Goal: Check status: Verify the current state of an ongoing process or item

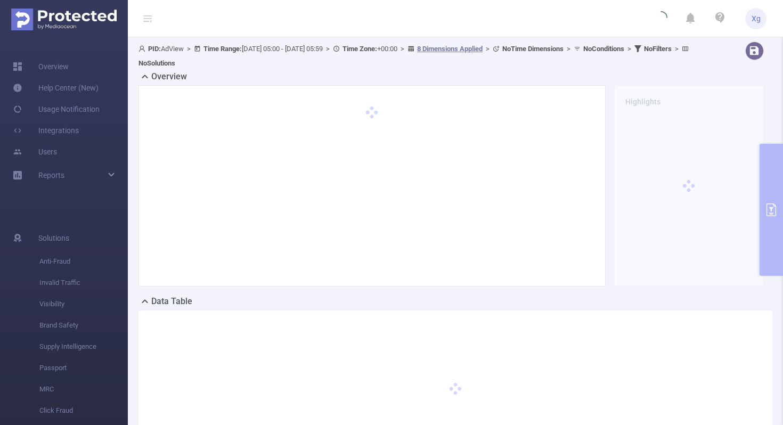
click at [773, 183] on div "PID: AdView > Time Range: [DATE] 05:00 - [DATE] 05:59 > Time Zone: +00:00 > 8 D…" at bounding box center [455, 264] width 655 height 454
click at [772, 209] on div "PID: AdView > Time Range: [DATE] 05:00 - [DATE] 05:59 > Time Zone: +00:00 > 8 D…" at bounding box center [455, 264] width 655 height 454
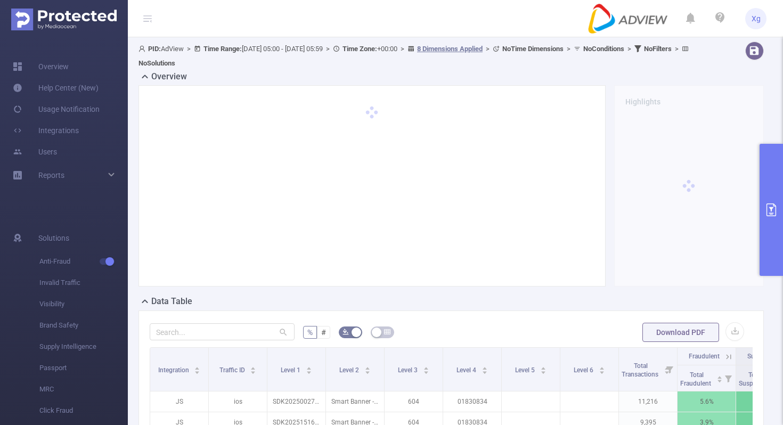
click at [770, 210] on icon "primary" at bounding box center [771, 209] width 13 height 13
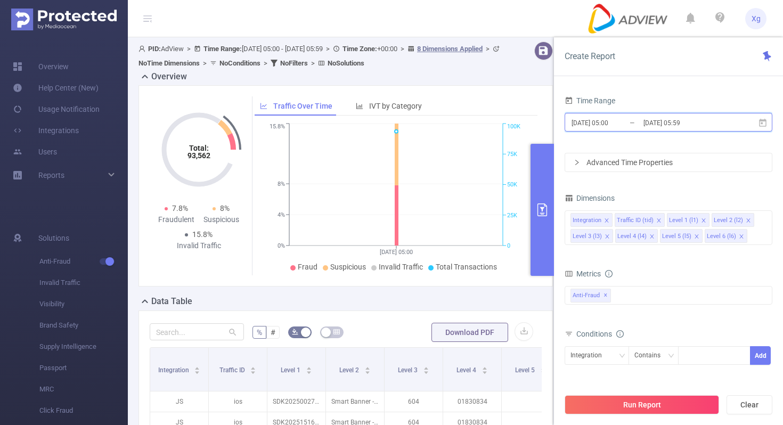
click at [765, 122] on icon at bounding box center [763, 123] width 10 height 10
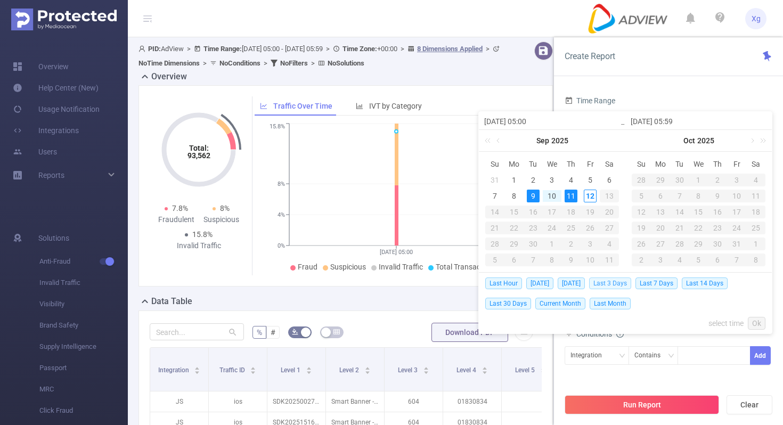
click at [614, 282] on span "Last 3 Days" at bounding box center [610, 283] width 42 height 12
type input "[DATE] 00:00"
type input "[DATE] 23:59"
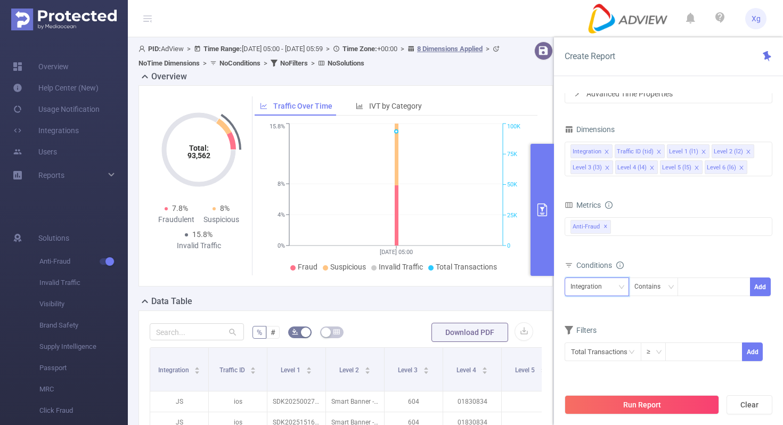
click at [618, 284] on icon "icon: down" at bounding box center [621, 287] width 6 height 6
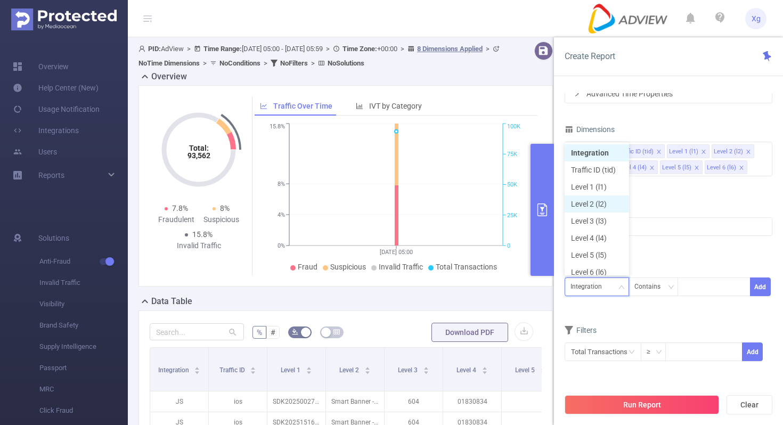
scroll to position [5, 0]
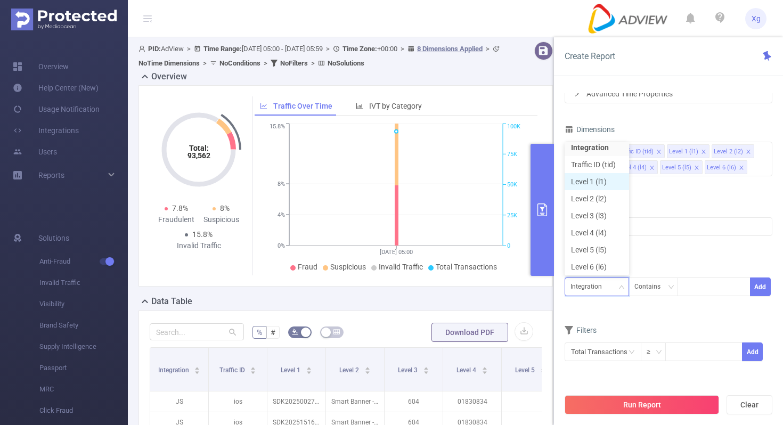
click at [606, 187] on li "Level 1 (l1)" at bounding box center [596, 181] width 64 height 17
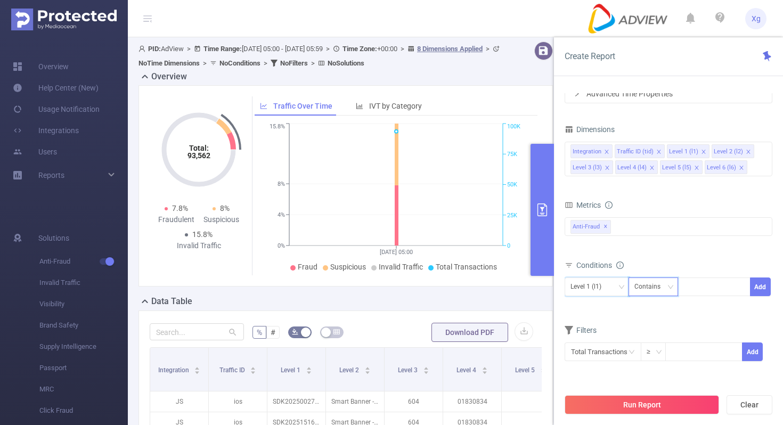
click at [658, 283] on div "Contains" at bounding box center [651, 287] width 34 height 18
click at [649, 321] on li "Is" at bounding box center [663, 325] width 71 height 17
click at [706, 291] on div at bounding box center [713, 287] width 61 height 18
paste input "SDK20251104110931stokfmb40cain58"
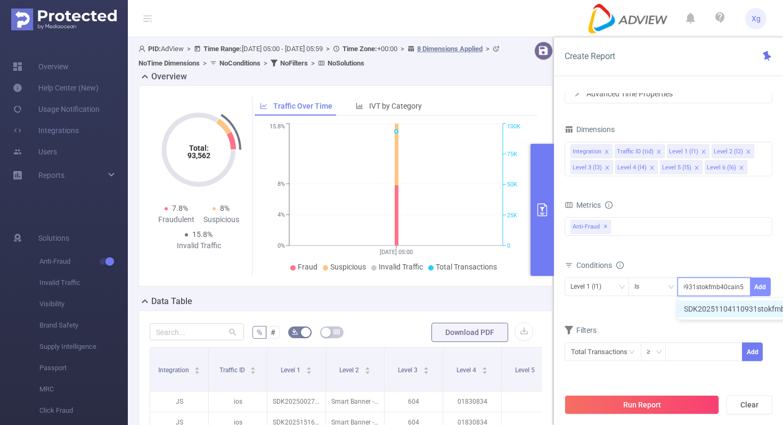
type input "SDK20251104110931stokfmb40cain58"
click at [761, 287] on button "Add" at bounding box center [760, 286] width 21 height 19
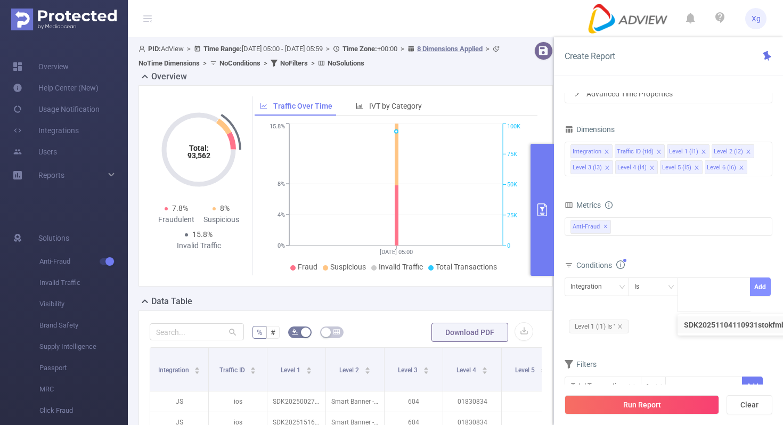
scroll to position [0, 0]
click at [621, 325] on icon "icon: close" at bounding box center [620, 326] width 4 height 4
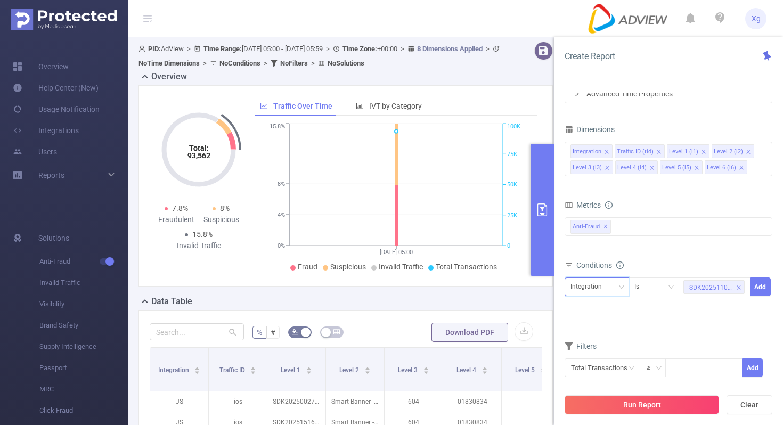
click at [622, 291] on icon "icon: down" at bounding box center [621, 287] width 6 height 7
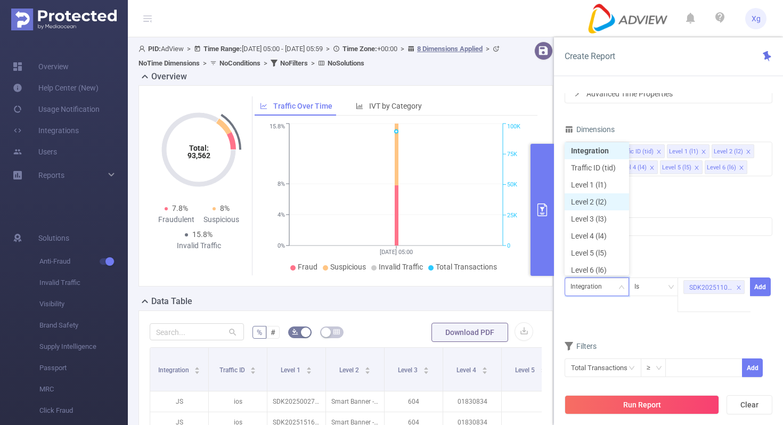
scroll to position [5, 0]
click at [610, 186] on li "Level 1 (l1)" at bounding box center [596, 181] width 64 height 17
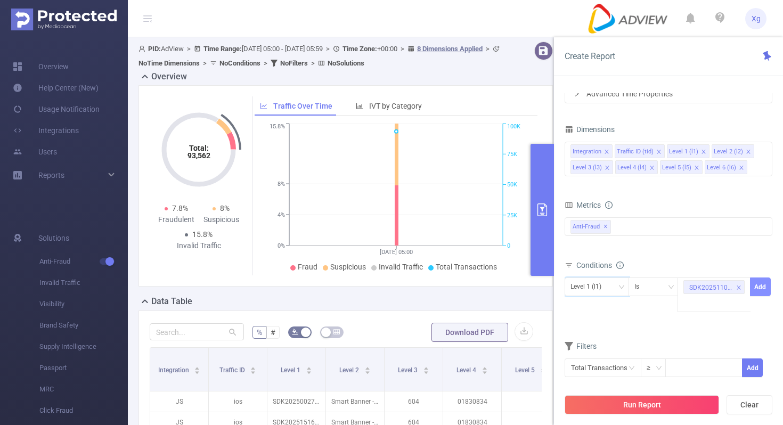
click at [766, 288] on button "Add" at bounding box center [760, 286] width 21 height 19
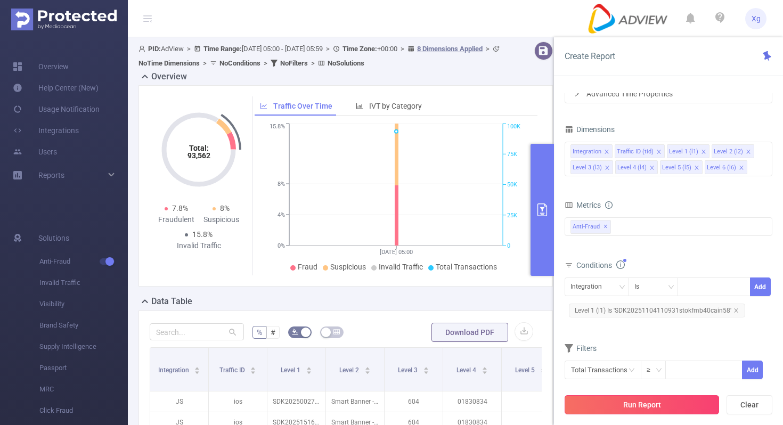
click at [630, 406] on button "Run Report" at bounding box center [641, 404] width 154 height 19
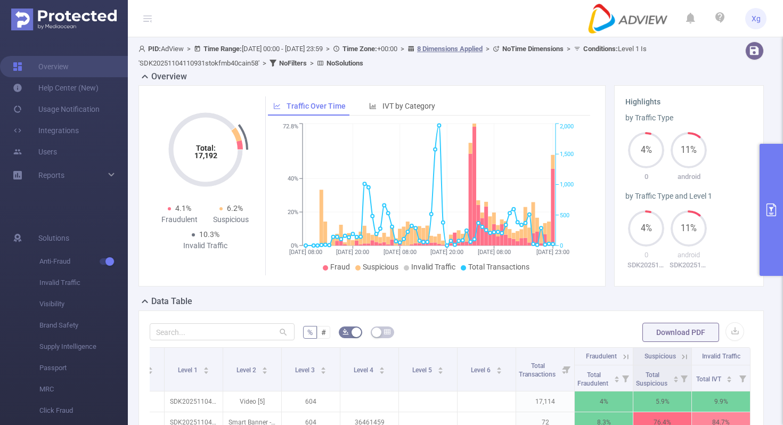
click at [777, 193] on button "primary" at bounding box center [770, 210] width 23 height 132
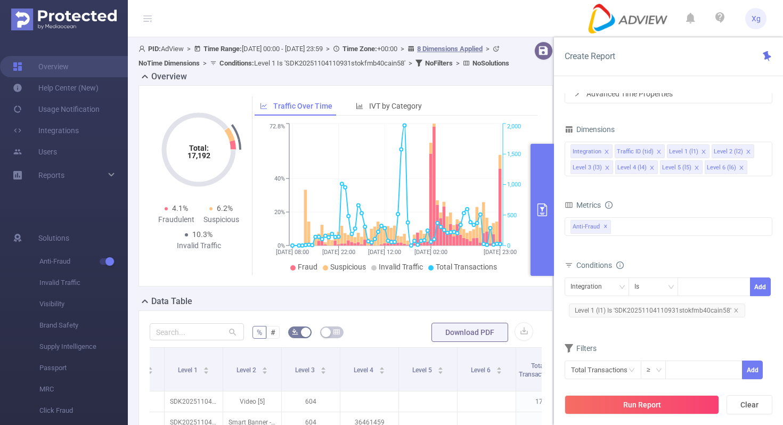
click at [653, 313] on span "Level 1 (l1) Is 'SDK20251104110931stokfmb40cain58'" at bounding box center [657, 310] width 176 height 14
click at [743, 283] on icon "icon: close-circle" at bounding box center [741, 286] width 6 height 6
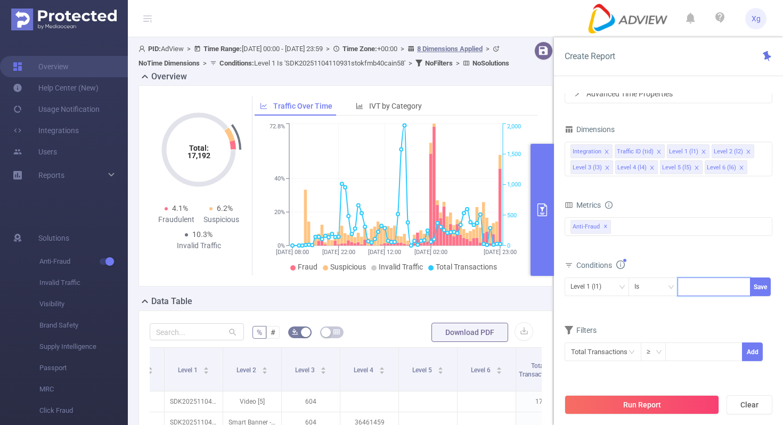
click at [713, 287] on div at bounding box center [713, 287] width 61 height 18
paste input "SDK202507300707503of854krsljgy0j"
type input "SDK202507300707503of854krsljgy0j"
click at [758, 289] on button "Save" at bounding box center [760, 286] width 21 height 19
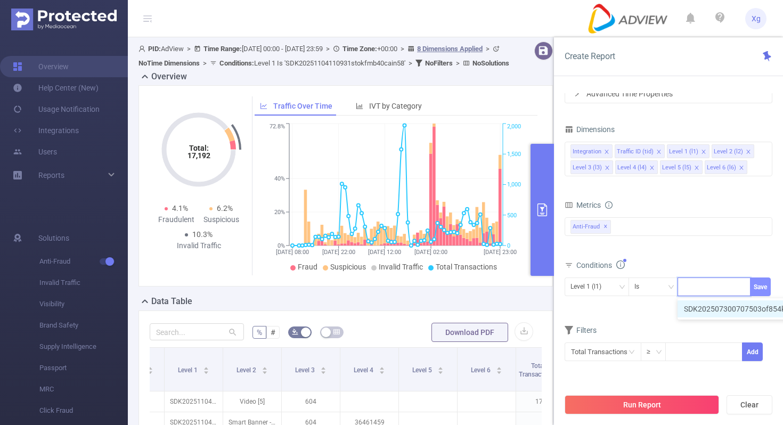
scroll to position [0, 0]
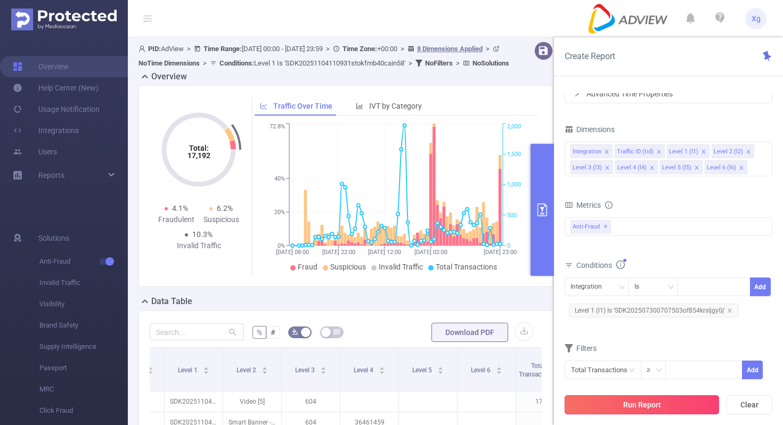
click at [625, 399] on button "Run Report" at bounding box center [641, 404] width 154 height 19
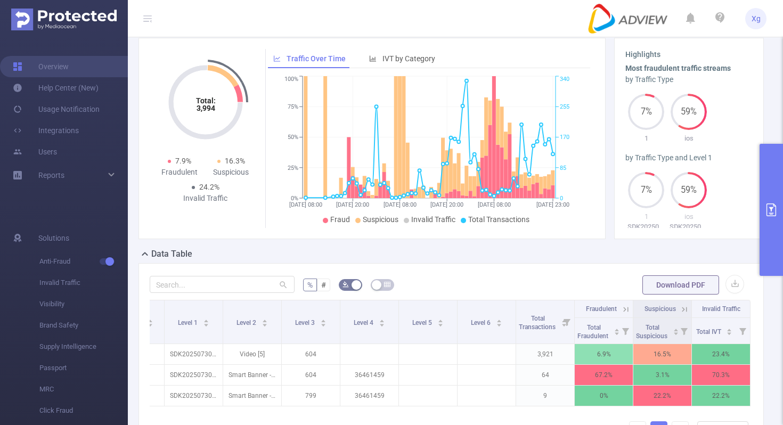
scroll to position [41, 0]
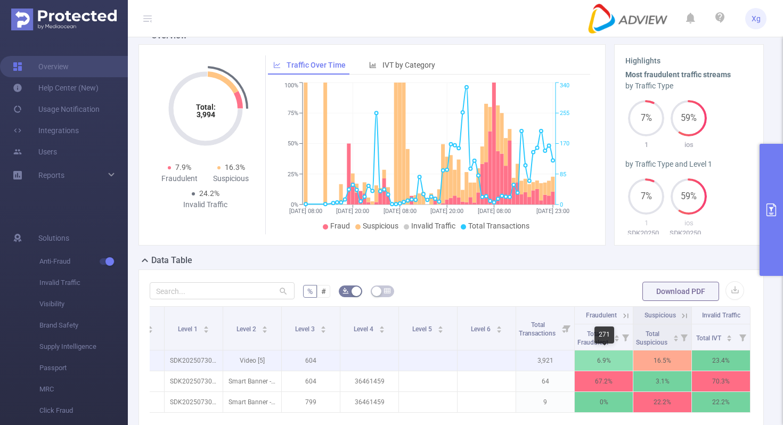
click at [594, 356] on p "6.9%" at bounding box center [603, 360] width 58 height 20
click at [712, 354] on p "23.4%" at bounding box center [721, 360] width 58 height 20
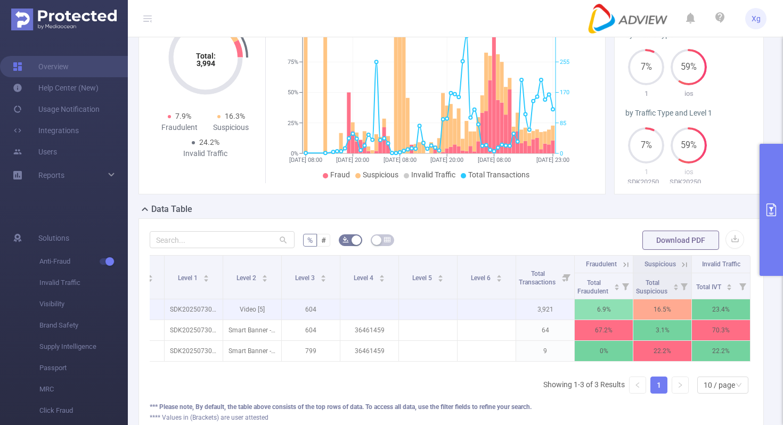
scroll to position [95, 0]
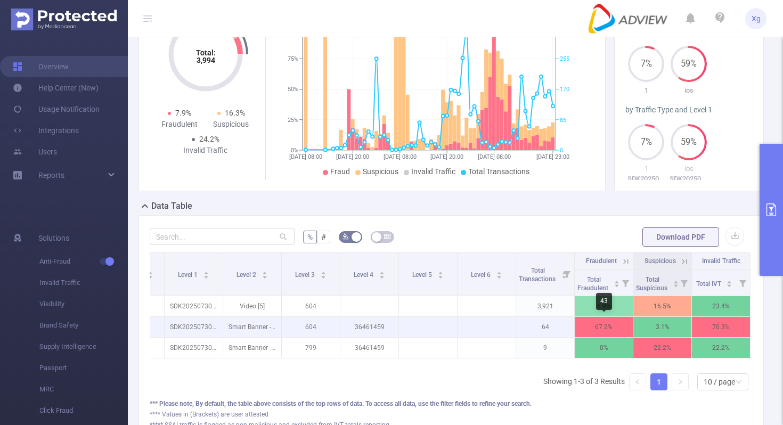
click at [593, 326] on p "67.2%" at bounding box center [603, 327] width 58 height 20
